Goal: Task Accomplishment & Management: Complete application form

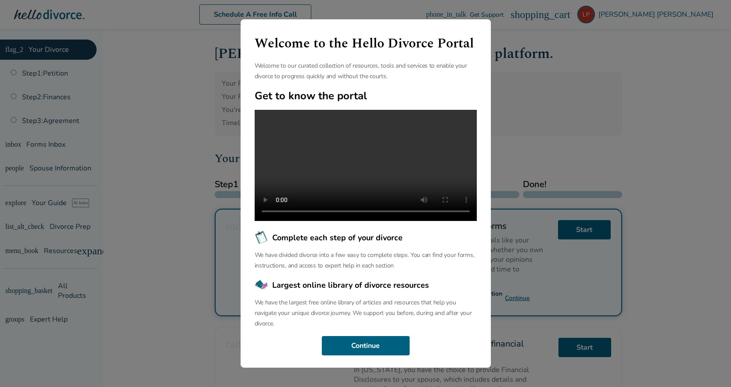
click at [702, 286] on div "Welcome to the Hello Divorce Portal Welcome to our curated collection of resour…" at bounding box center [365, 193] width 731 height 387
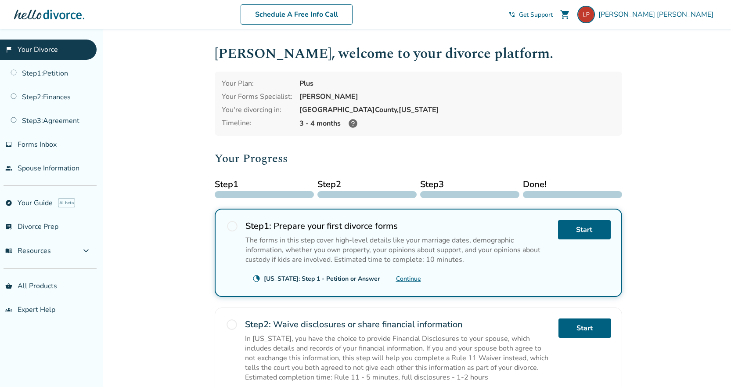
click at [418, 277] on link "Continue" at bounding box center [408, 279] width 25 height 8
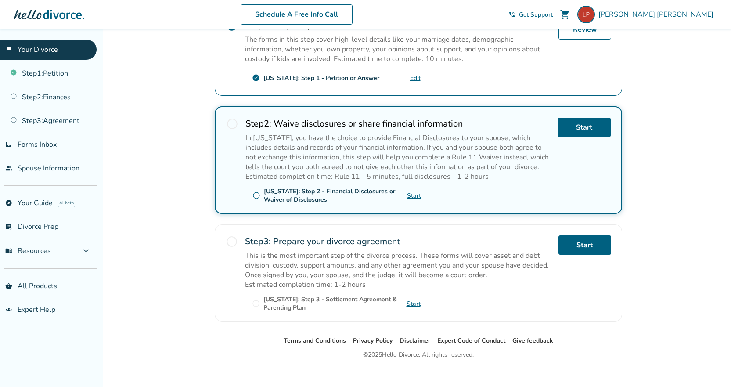
scroll to position [210, 0]
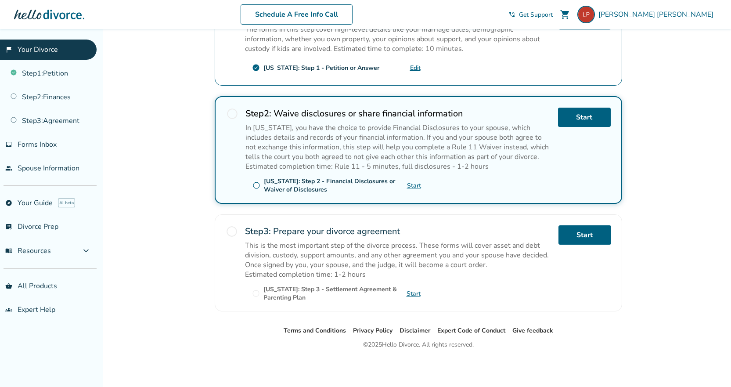
click at [256, 185] on span "radio_button_unchecked" at bounding box center [257, 185] width 8 height 8
click at [583, 118] on link "Start" at bounding box center [584, 117] width 53 height 19
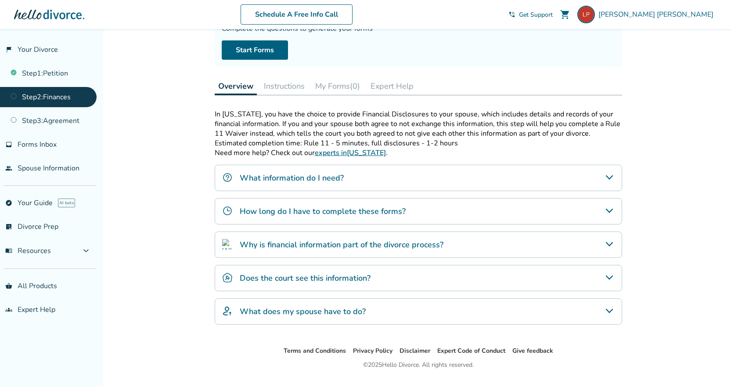
scroll to position [88, 0]
click at [608, 244] on icon "Why is financial information part of the divorce process?" at bounding box center [610, 243] width 11 height 11
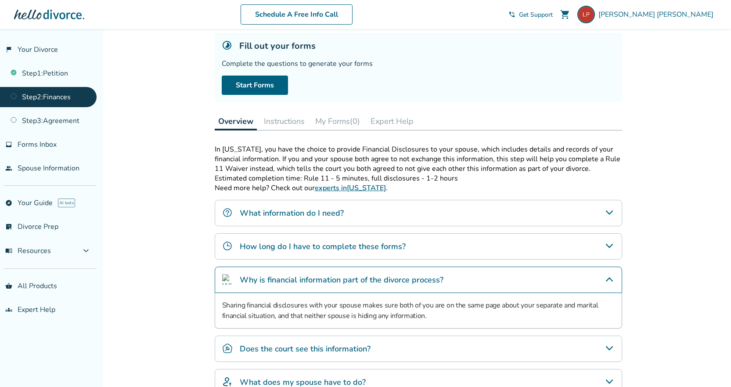
scroll to position [0, 0]
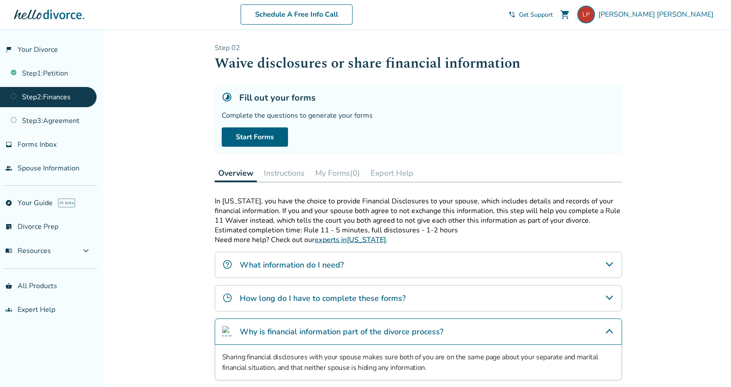
click at [85, 98] on link "Step 2 : Finances" at bounding box center [48, 97] width 97 height 20
click at [51, 76] on link "Step 1 : Petition" at bounding box center [48, 73] width 97 height 20
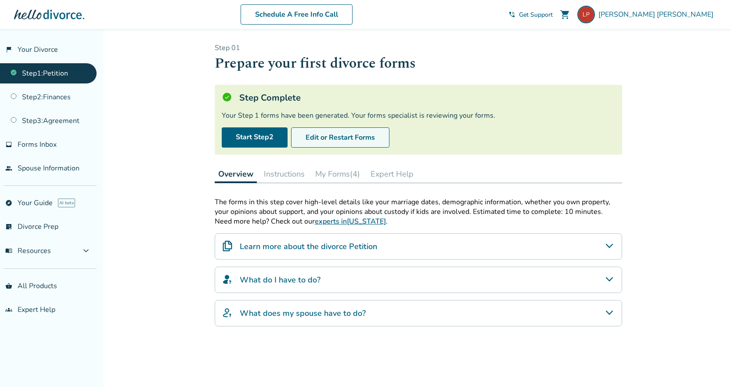
click at [353, 139] on button "Edit or Restart Forms" at bounding box center [340, 137] width 98 height 20
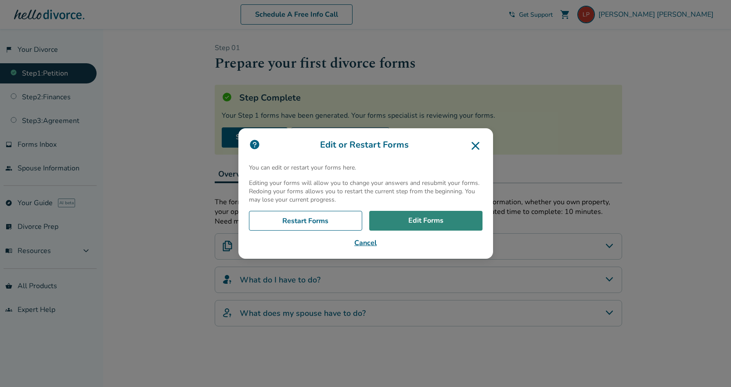
click at [449, 223] on link "Edit Forms" at bounding box center [425, 221] width 113 height 20
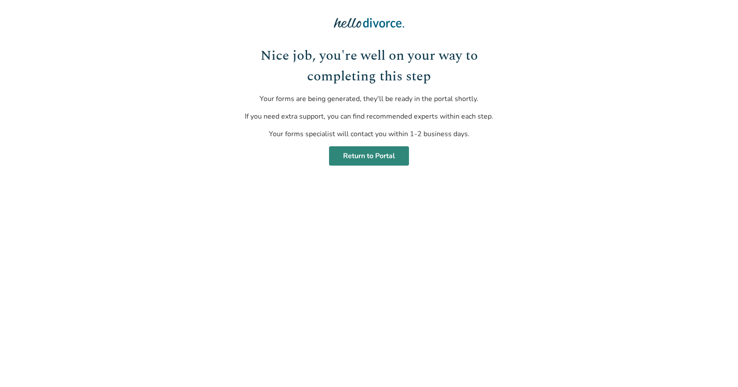
click at [393, 156] on link "Return to Portal" at bounding box center [369, 155] width 80 height 19
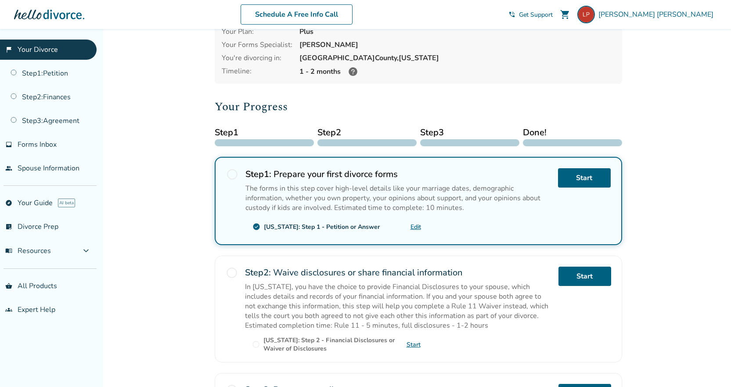
scroll to position [132, 0]
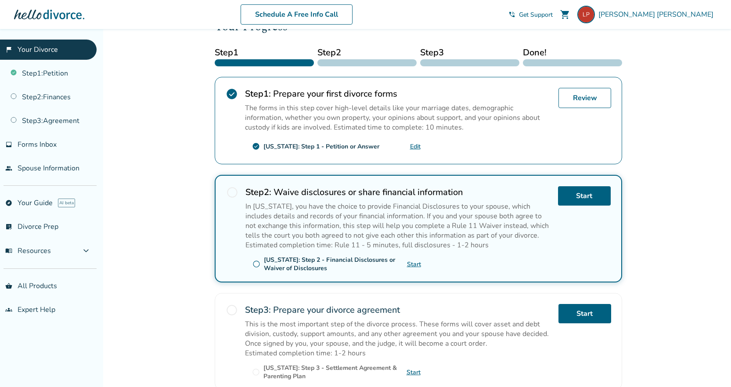
click at [232, 192] on span "radio_button_unchecked" at bounding box center [232, 192] width 12 height 12
click at [590, 194] on link "Start" at bounding box center [584, 195] width 53 height 19
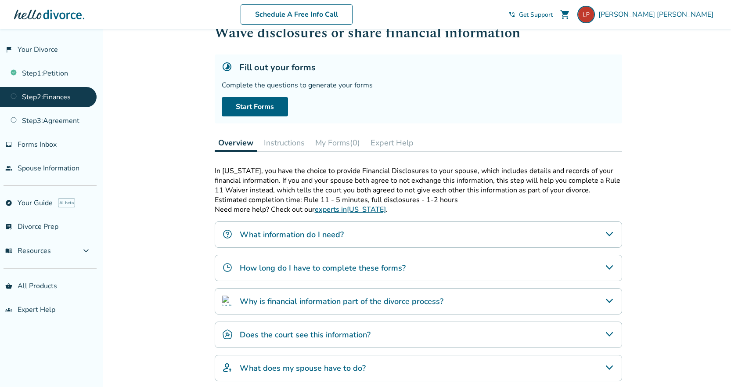
scroll to position [44, 0]
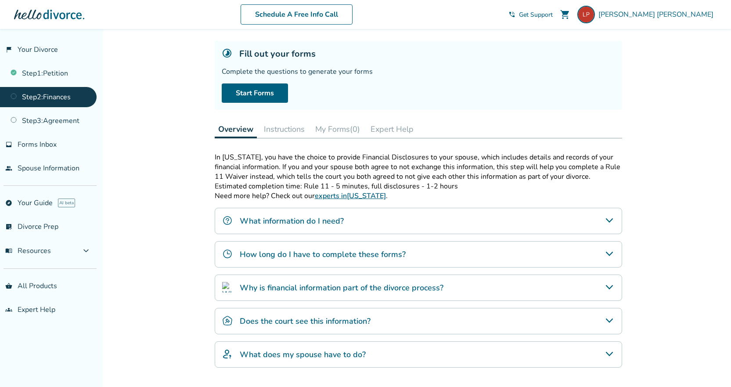
click at [611, 220] on icon "What information do I need?" at bounding box center [610, 220] width 11 height 11
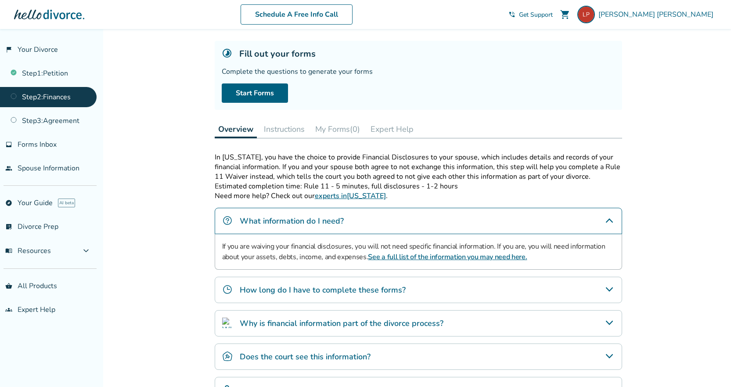
click at [405, 256] on link "See a full list of the information you may need here." at bounding box center [447, 257] width 159 height 10
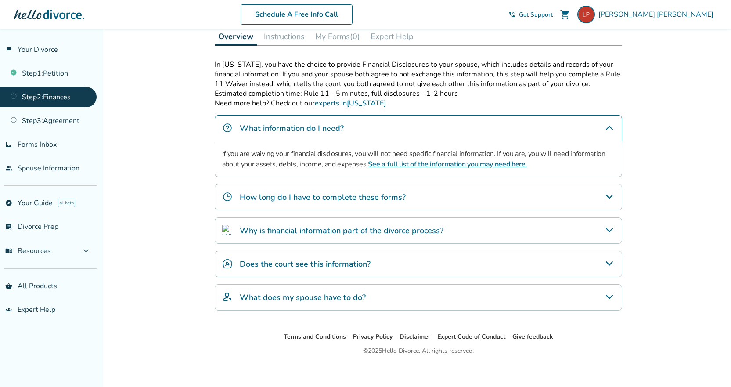
scroll to position [143, 0]
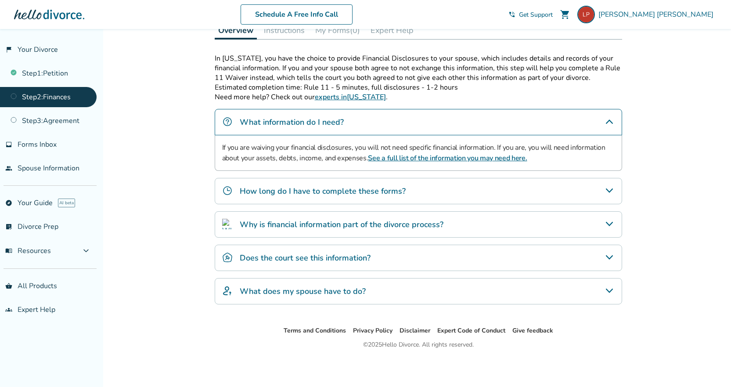
click at [610, 189] on icon "How long do I have to complete these forms?" at bounding box center [610, 190] width 11 height 11
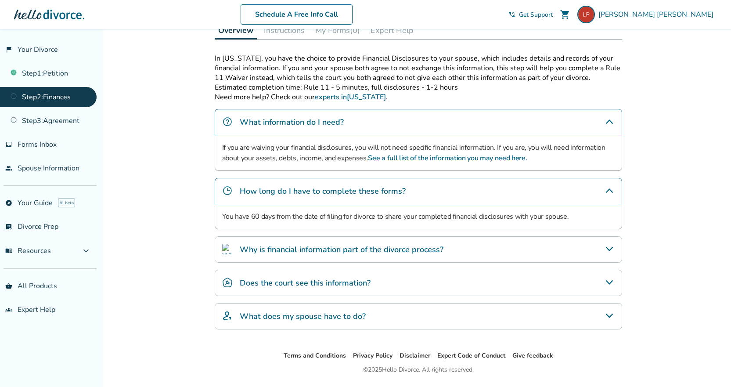
click at [313, 286] on h4 "Does the court see this information?" at bounding box center [305, 282] width 131 height 11
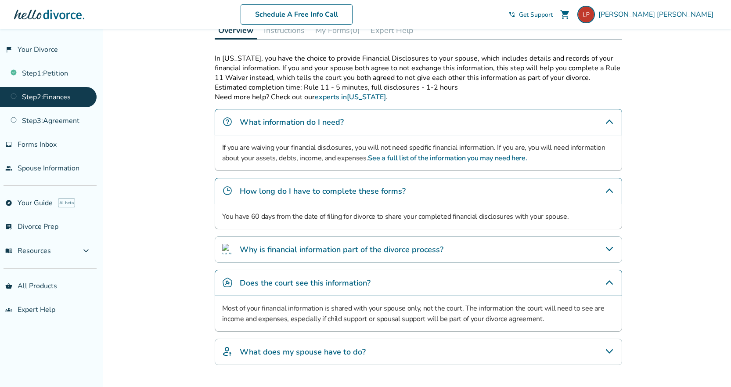
scroll to position [187, 0]
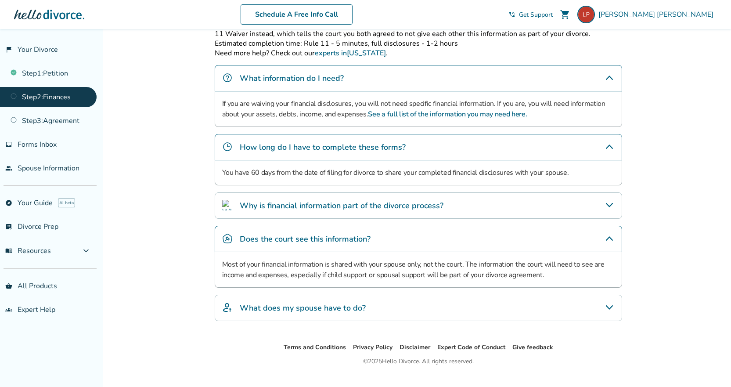
click at [613, 308] on icon "What does my spouse have to do?" at bounding box center [610, 307] width 11 height 11
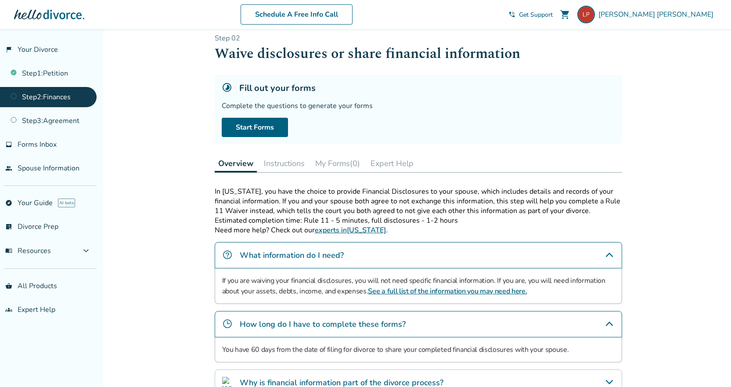
scroll to position [0, 0]
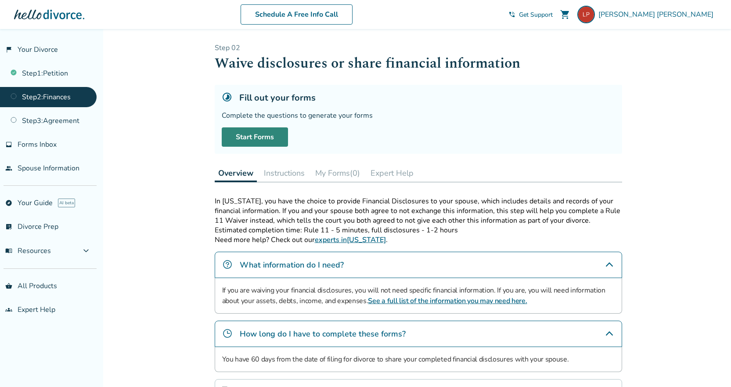
click at [257, 134] on link "Start Forms" at bounding box center [255, 136] width 66 height 19
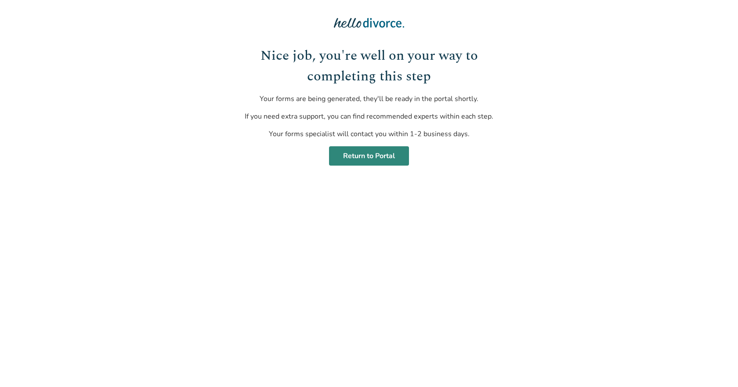
click at [393, 157] on link "Return to Portal" at bounding box center [369, 155] width 80 height 19
